Goal: Transaction & Acquisition: Download file/media

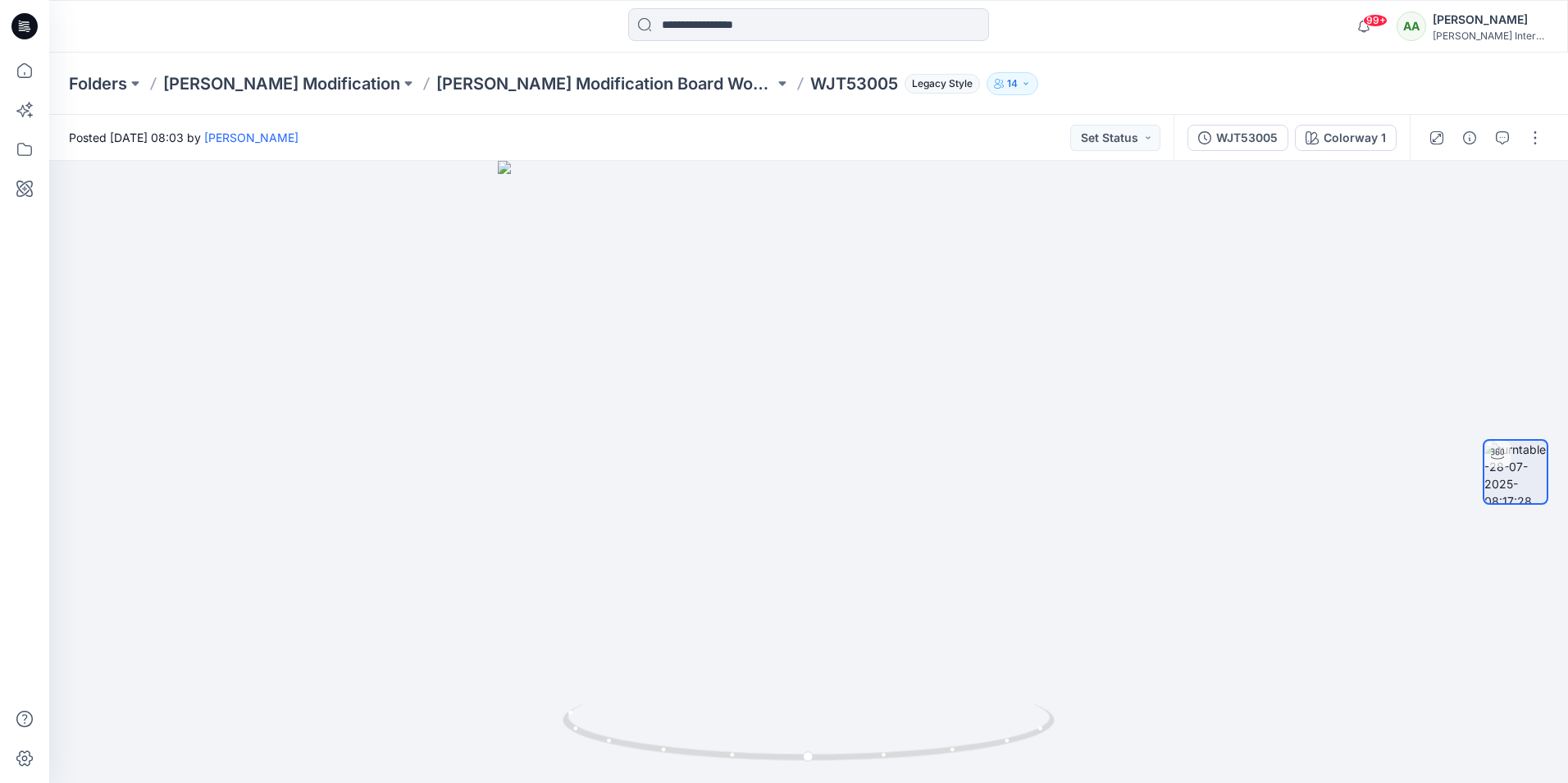
click at [1478, 29] on div "[PERSON_NAME]" at bounding box center [1490, 19] width 115 height 19
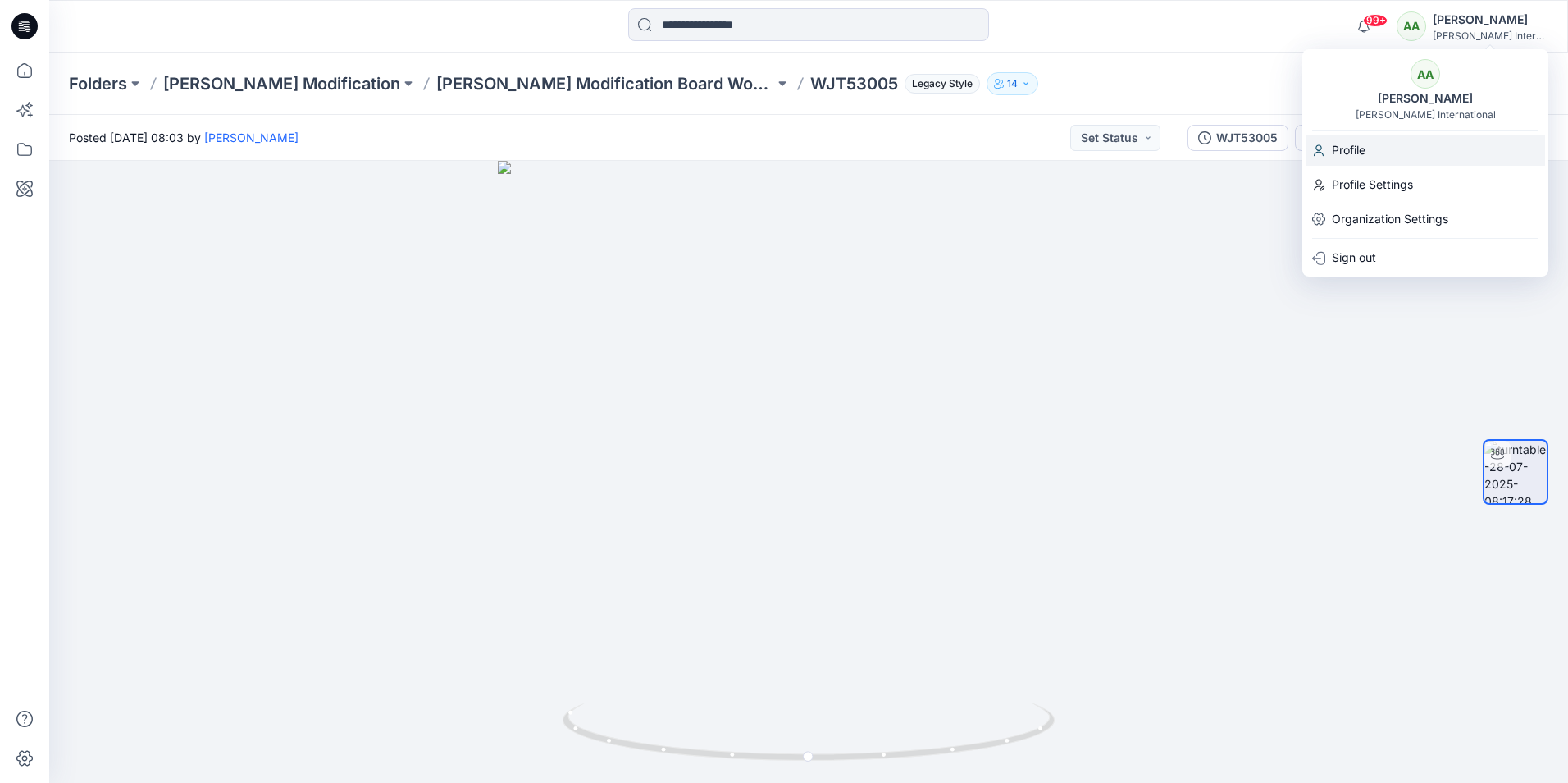
click at [1372, 153] on div "Profile" at bounding box center [1425, 150] width 239 height 32
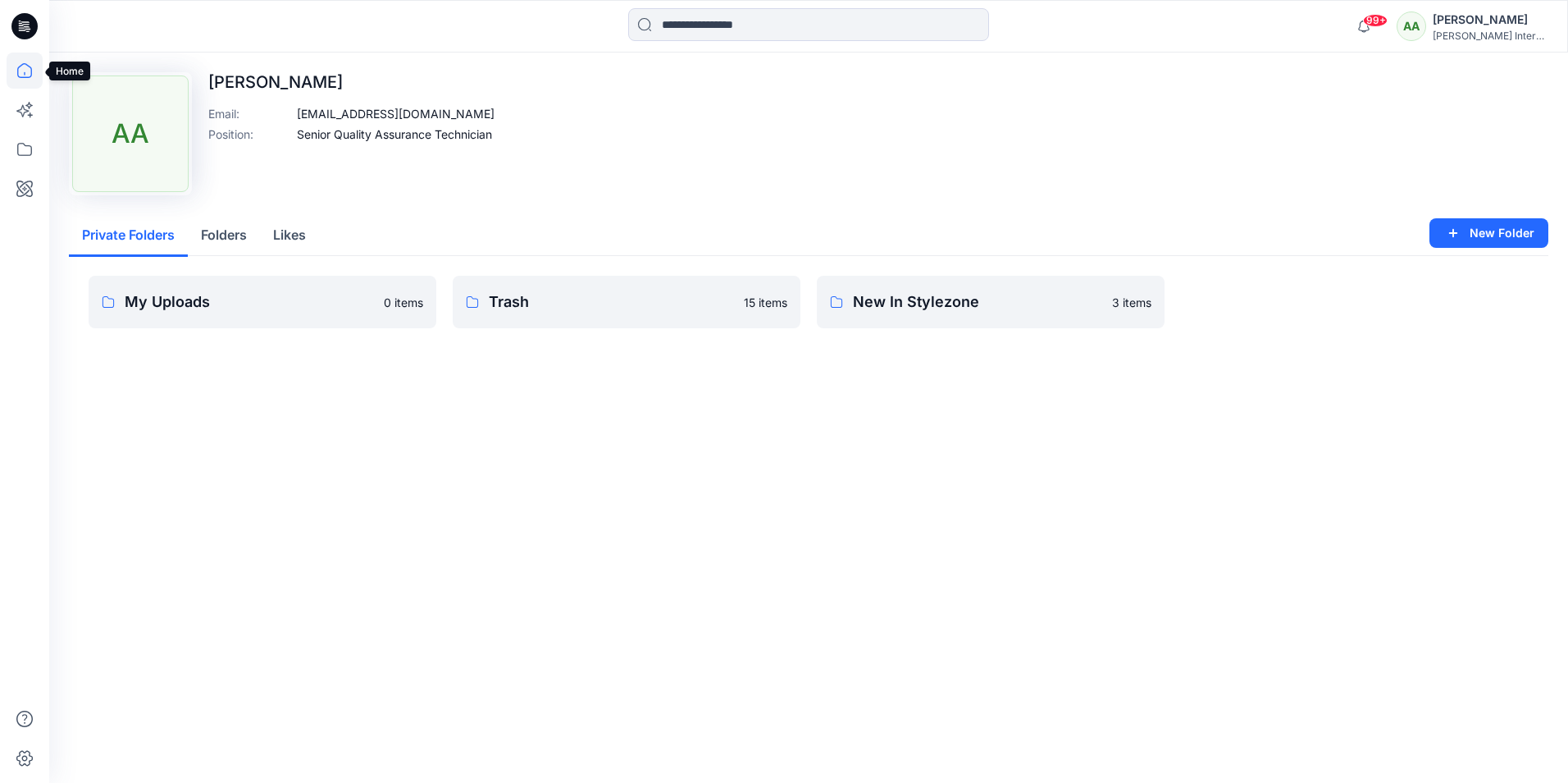
click at [28, 74] on icon at bounding box center [24, 71] width 36 height 36
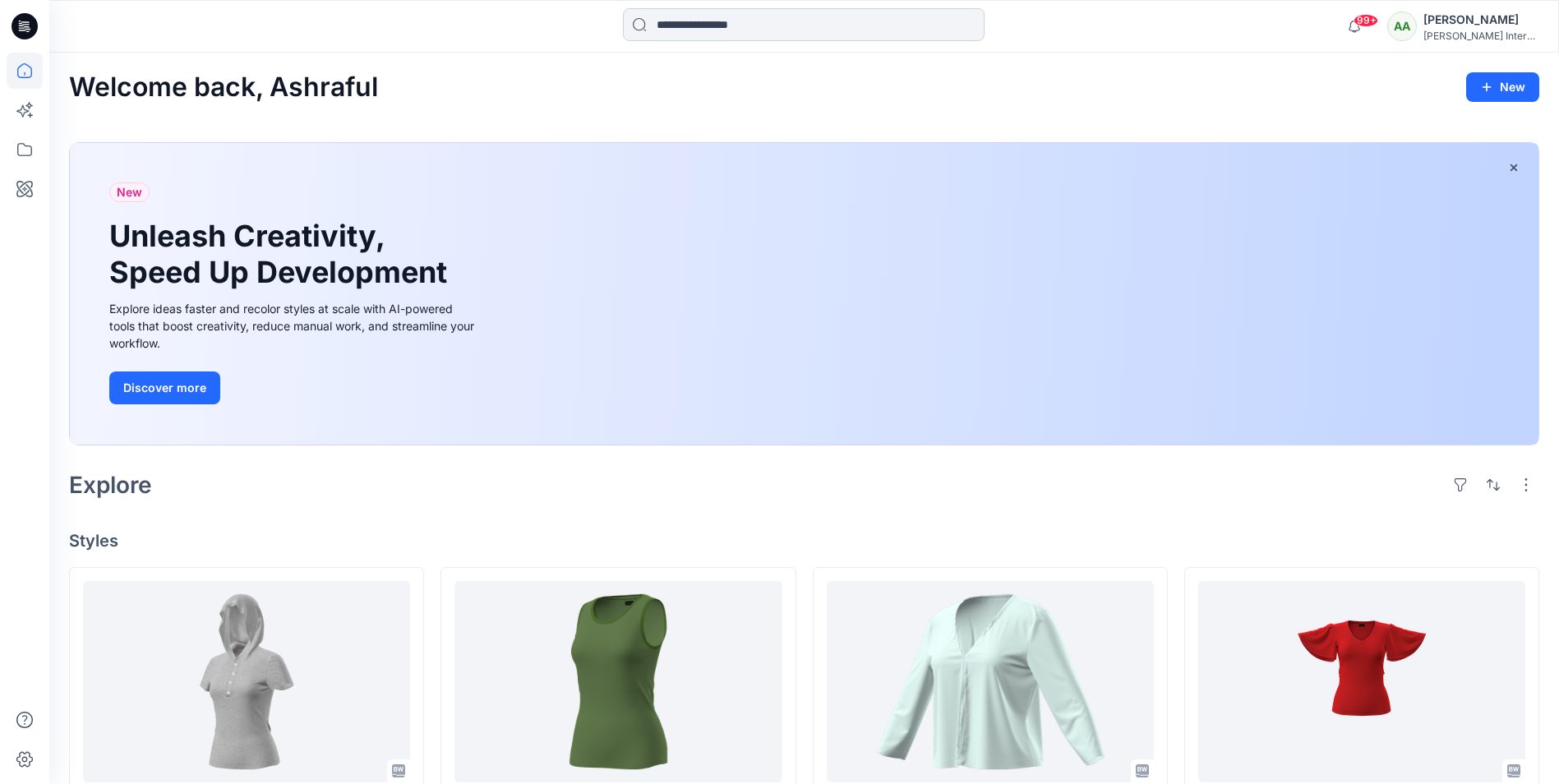
click at [678, 32] on input at bounding box center [804, 24] width 361 height 33
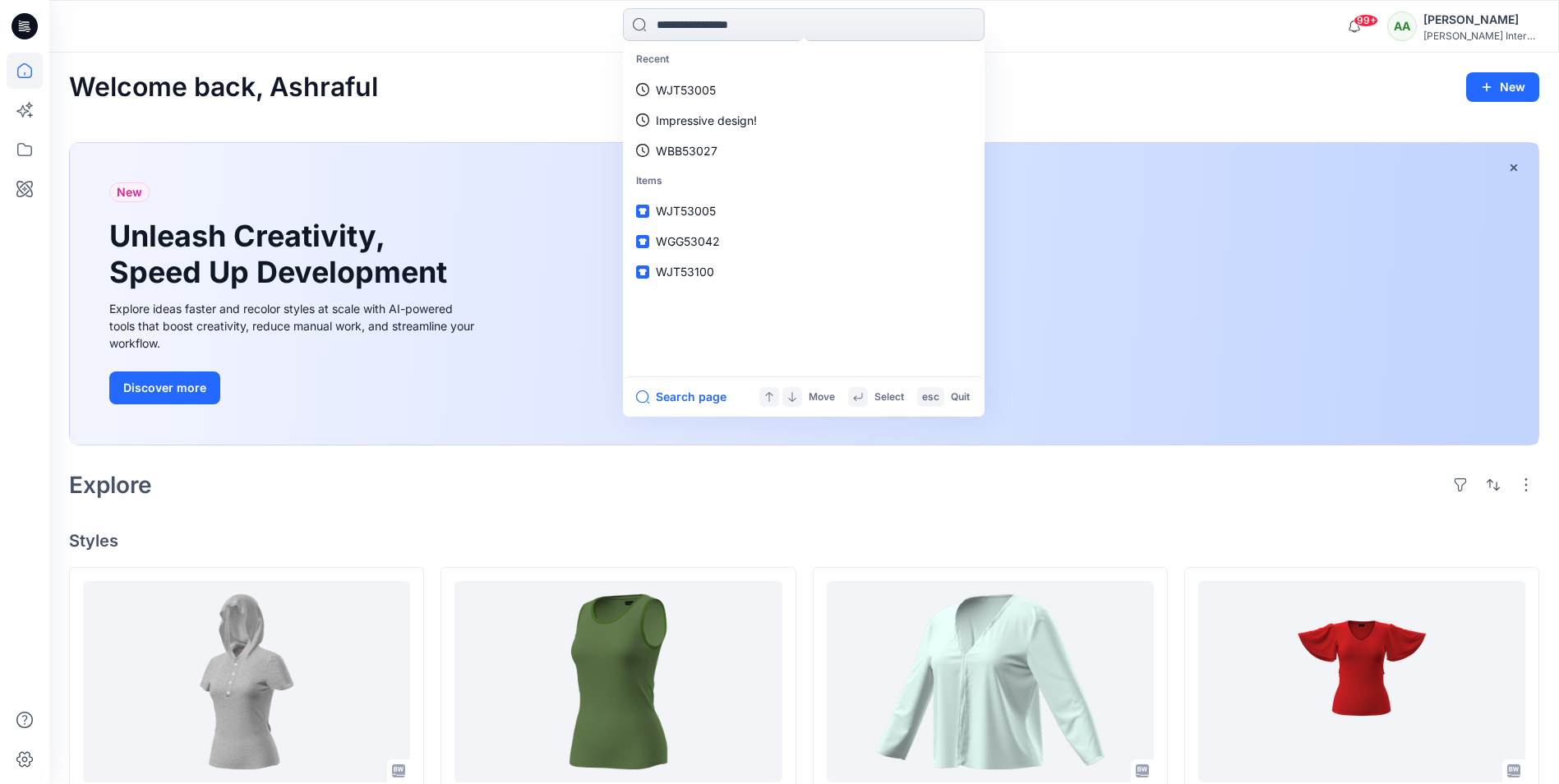
paste input "********"
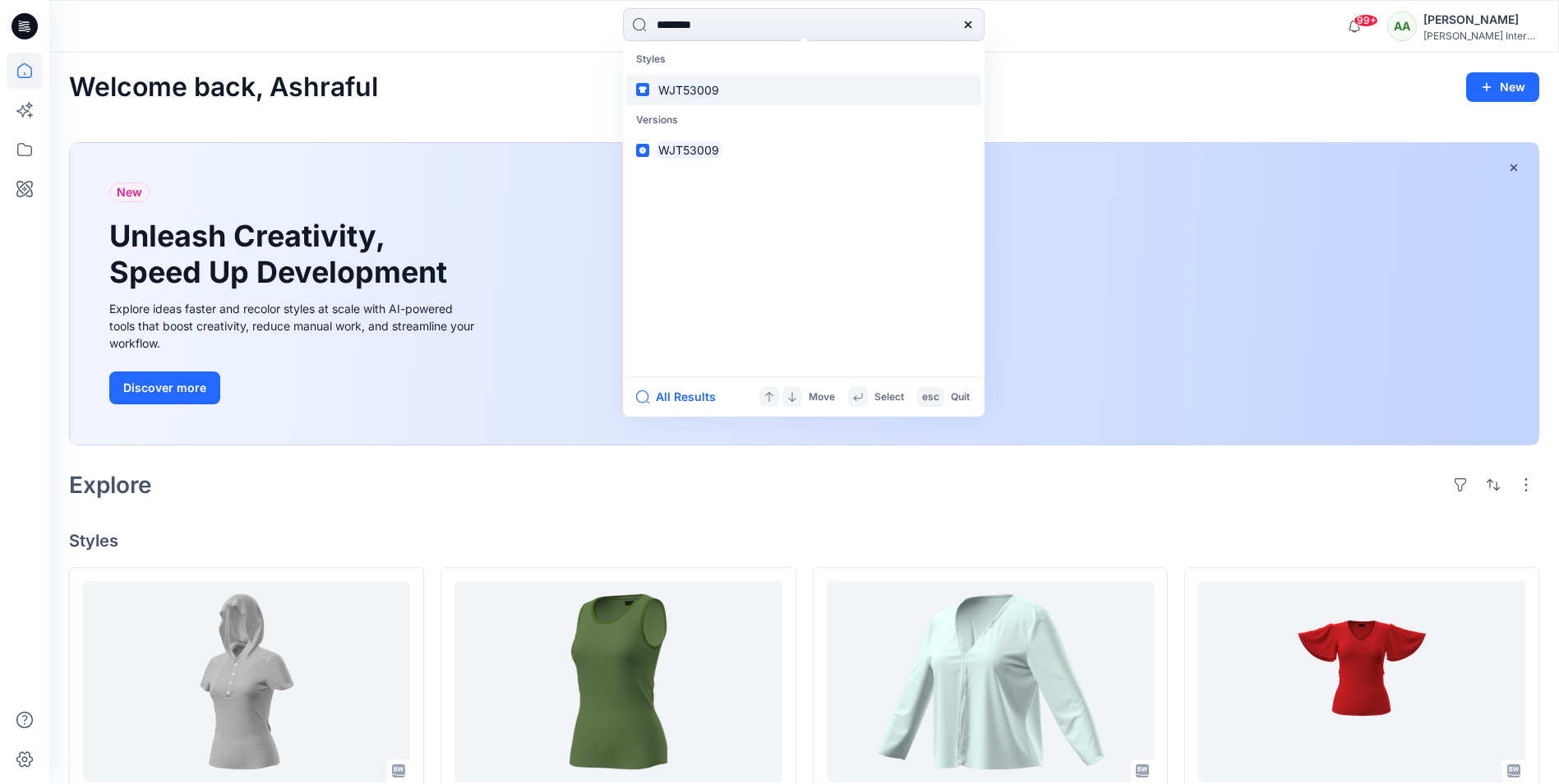
type input "********"
click at [697, 83] on mark "WJT53009" at bounding box center [688, 90] width 66 height 19
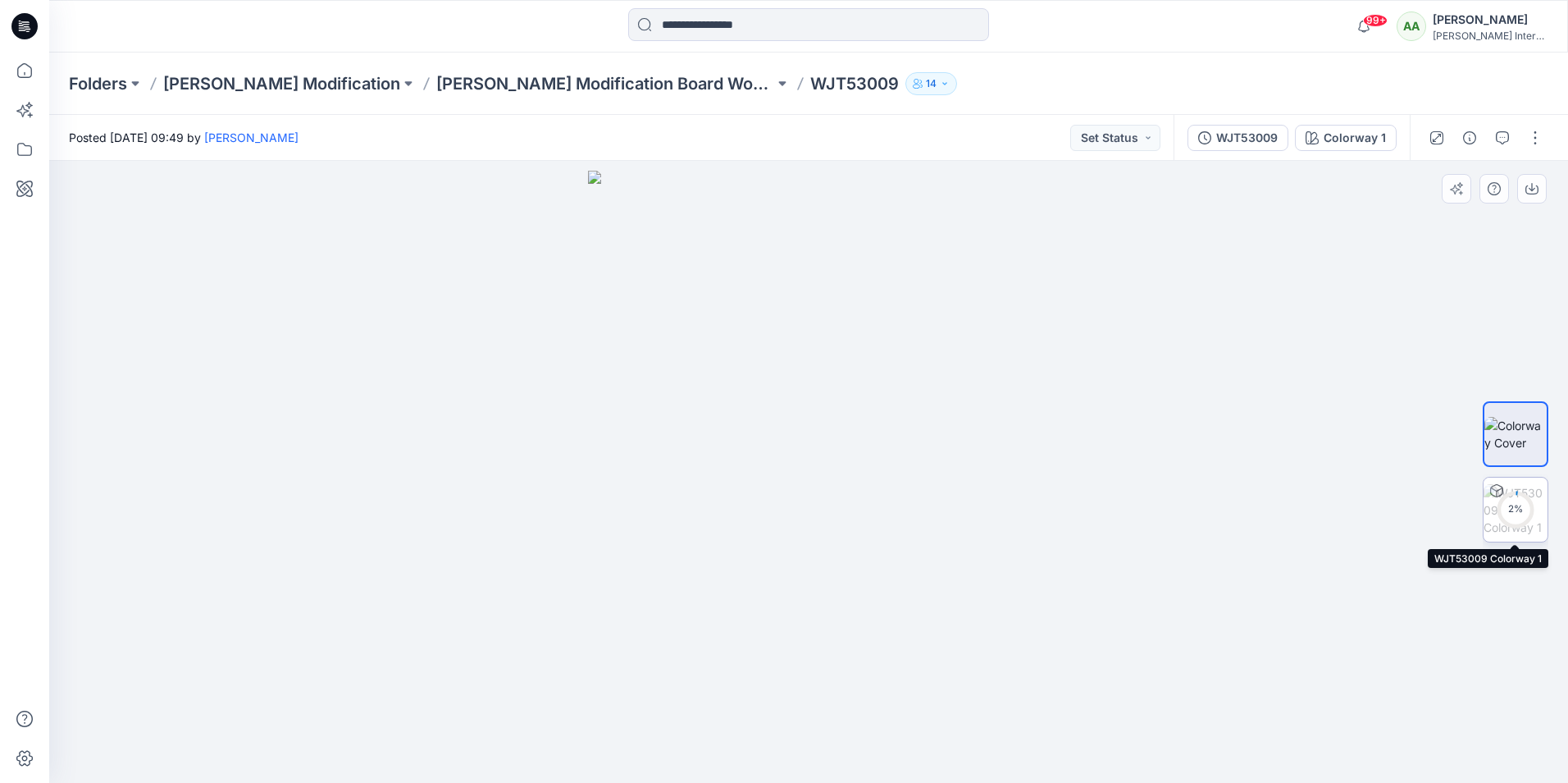
click at [1495, 487] on img at bounding box center [1515, 510] width 64 height 52
click at [1504, 491] on div at bounding box center [1498, 492] width 26 height 26
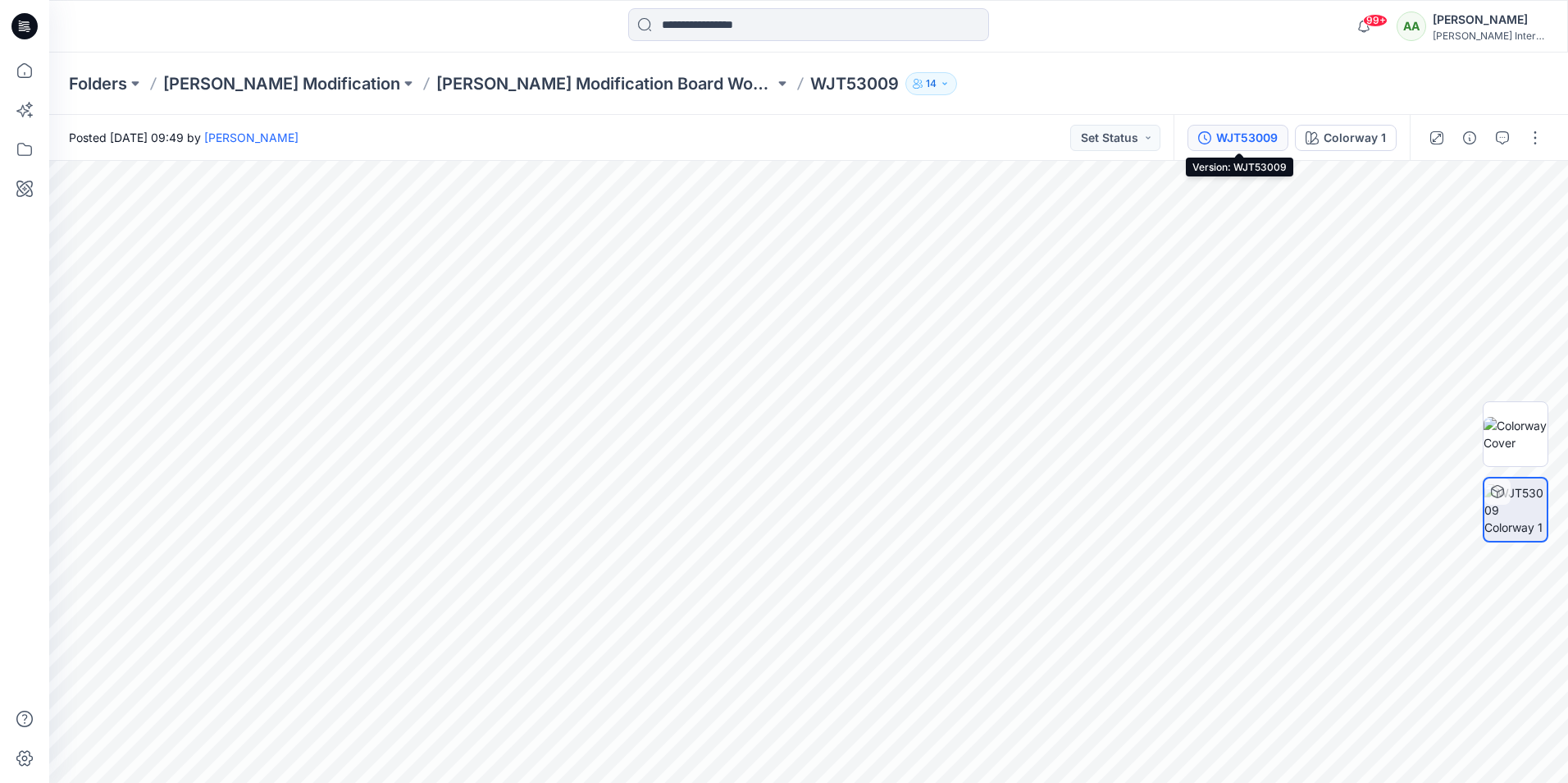
click at [1275, 141] on div "WJT53009" at bounding box center [1247, 137] width 61 height 18
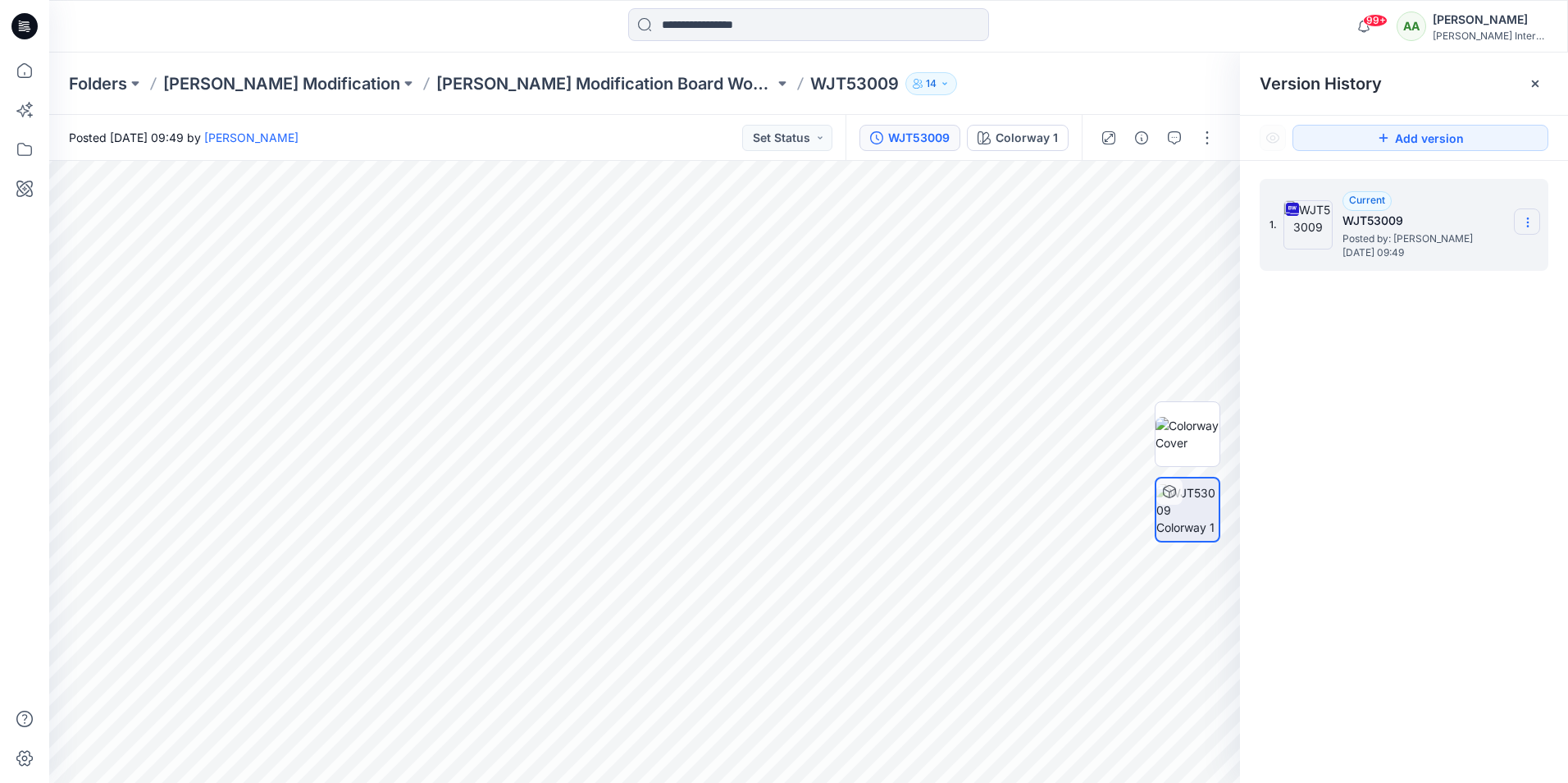
click at [1530, 222] on icon at bounding box center [1528, 223] width 13 height 13
click at [1412, 252] on span "Download Source BW File" at bounding box center [1445, 254] width 138 height 19
